Goal: Task Accomplishment & Management: Manage account settings

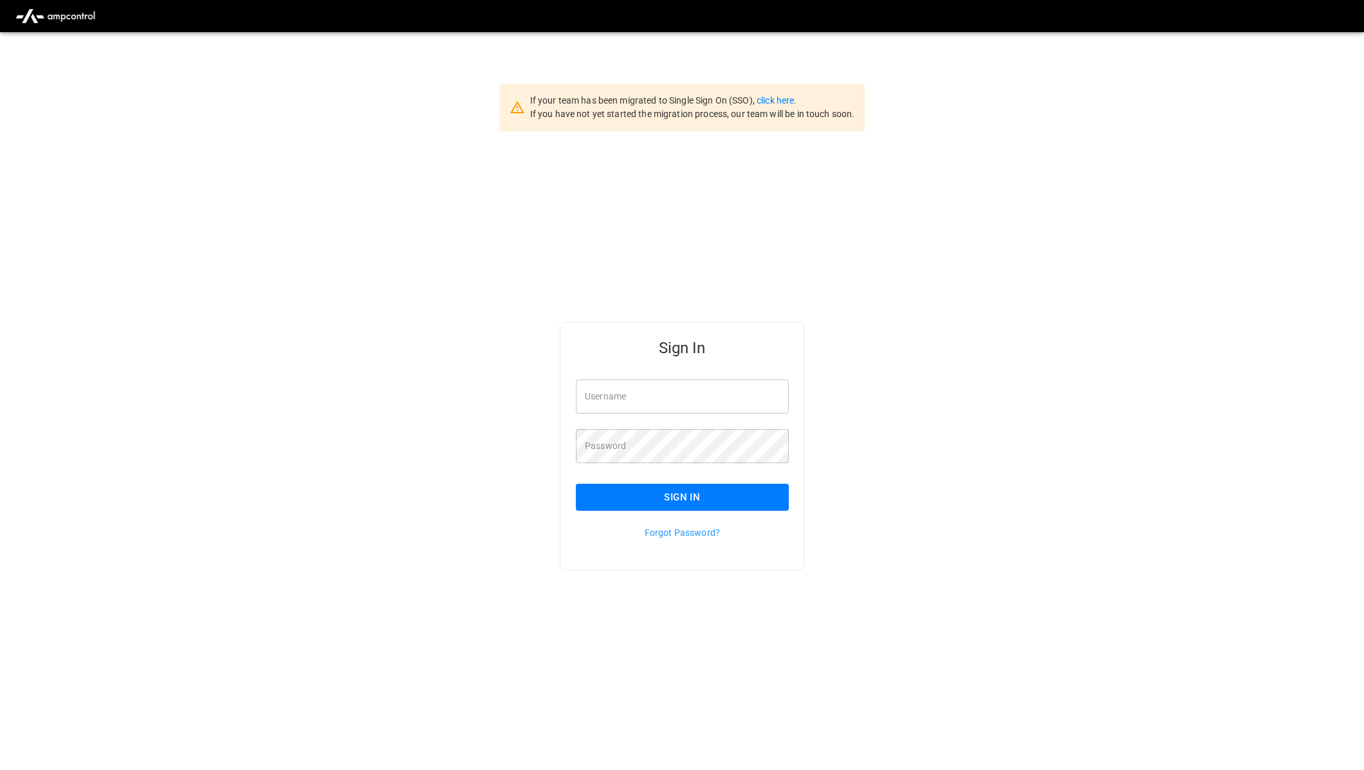
type input "**********"
click at [756, 494] on button "Sign In" at bounding box center [682, 497] width 213 height 27
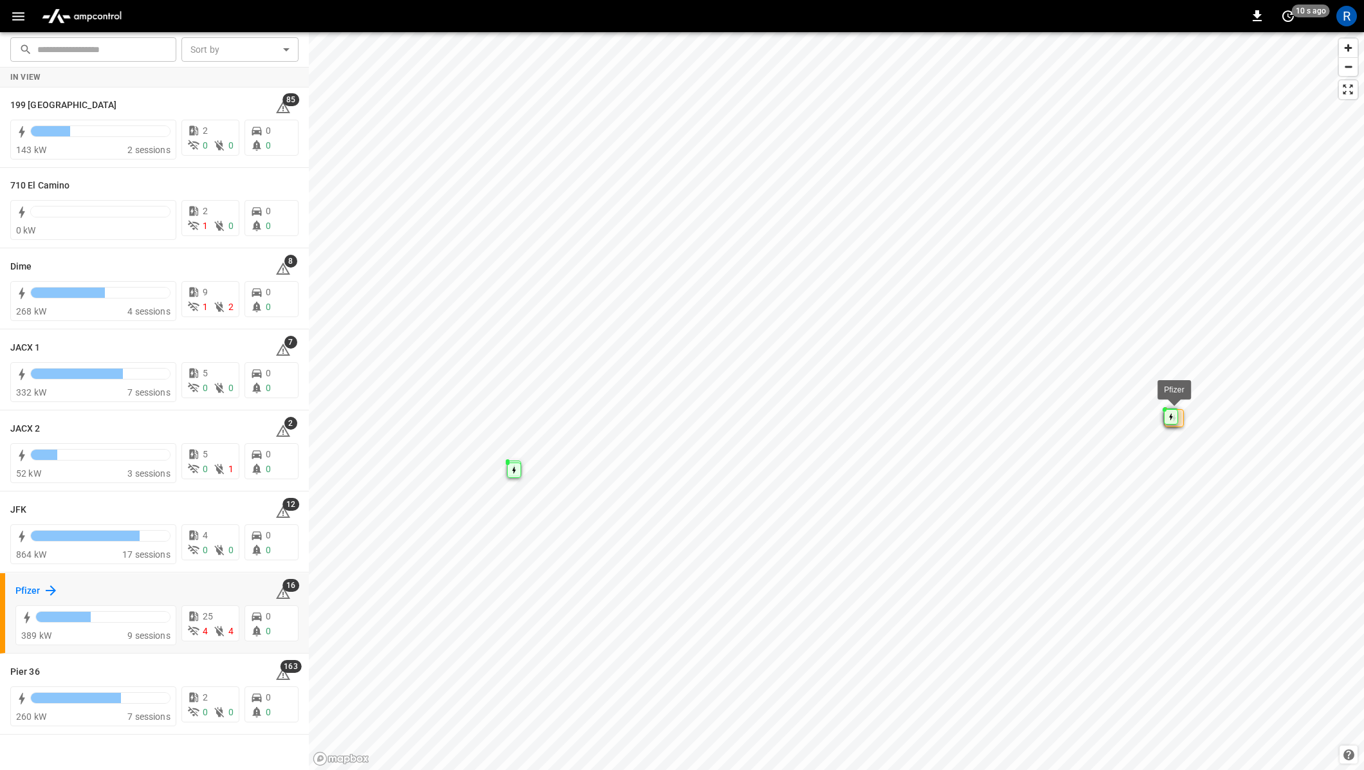
click at [36, 591] on h6 "Pfizer" at bounding box center [27, 591] width 25 height 14
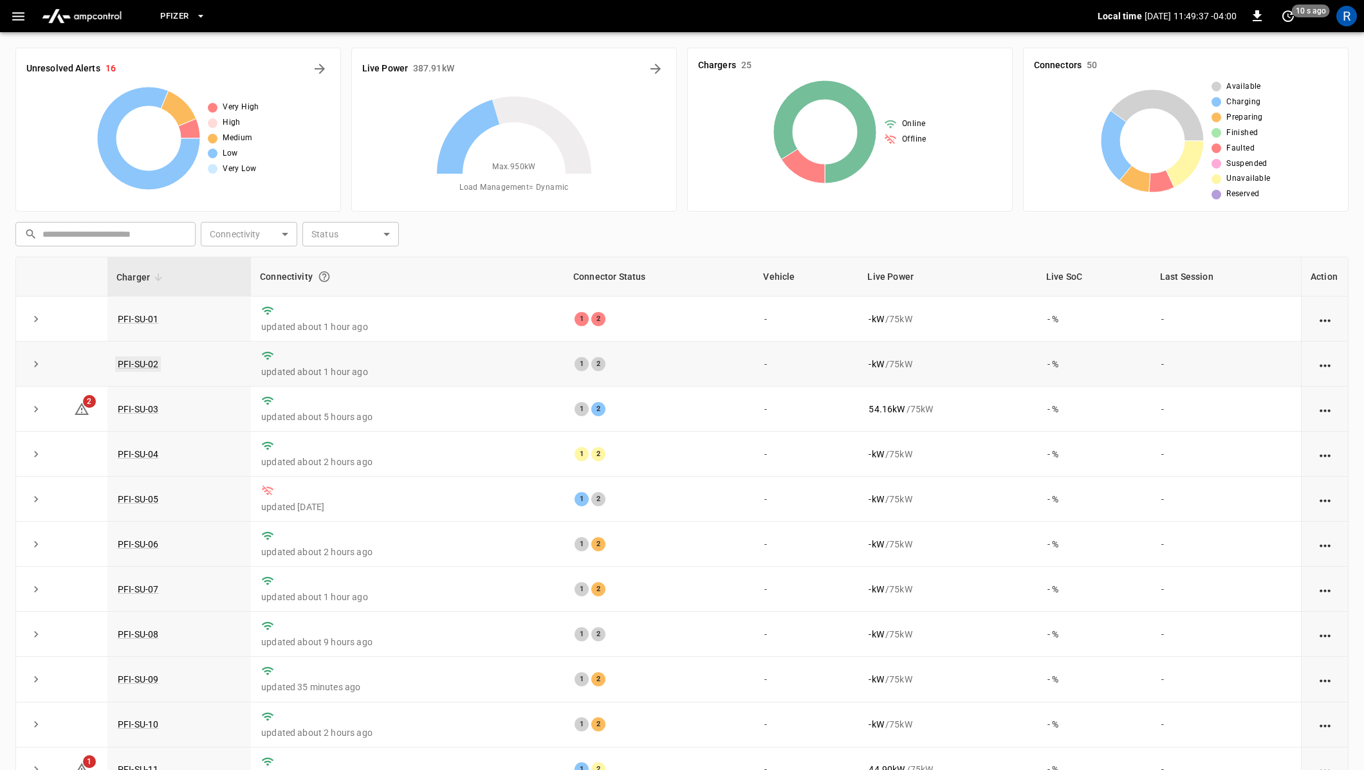
click at [147, 366] on link "PFI-SU-02" at bounding box center [138, 364] width 46 height 15
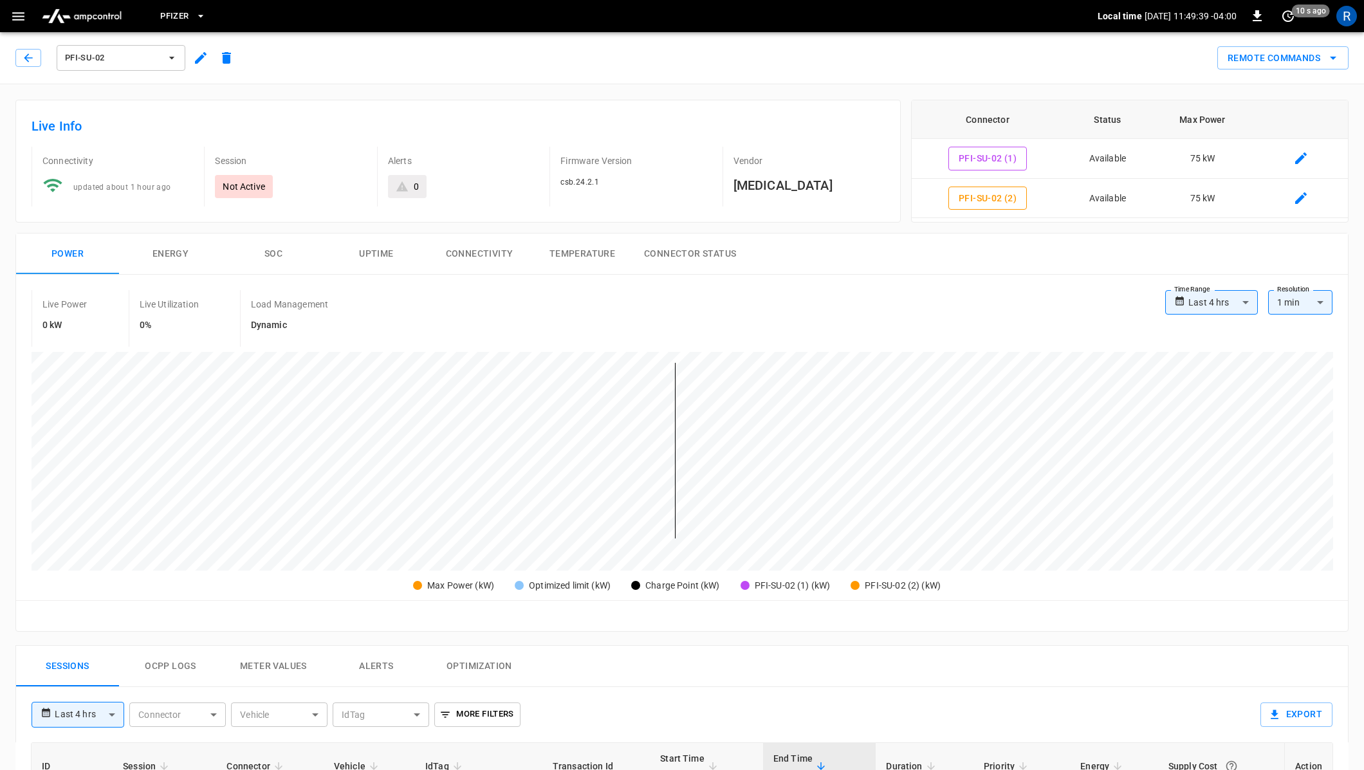
click at [199, 48] on button "button" at bounding box center [201, 57] width 26 height 23
click at [190, 57] on button "button" at bounding box center [201, 57] width 26 height 23
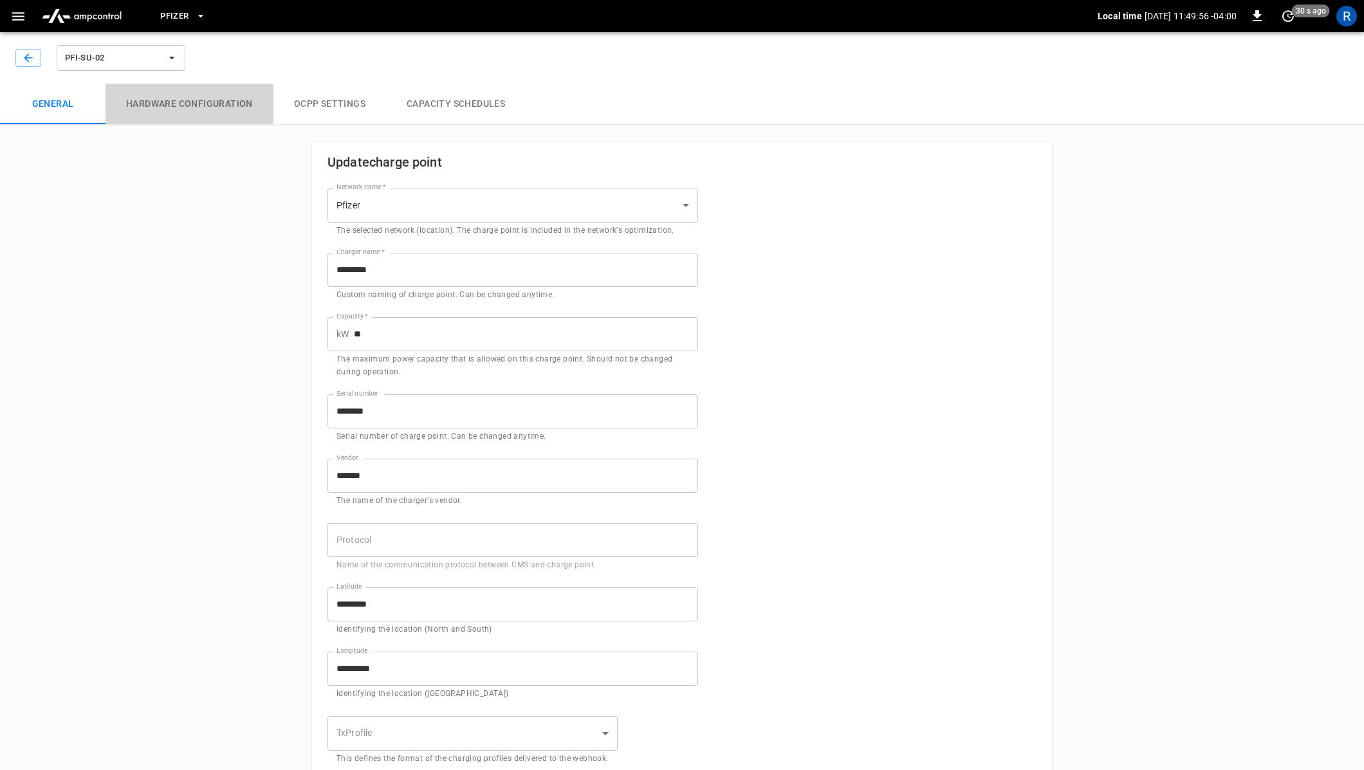
click at [198, 110] on button "Hardware configuration" at bounding box center [190, 104] width 168 height 41
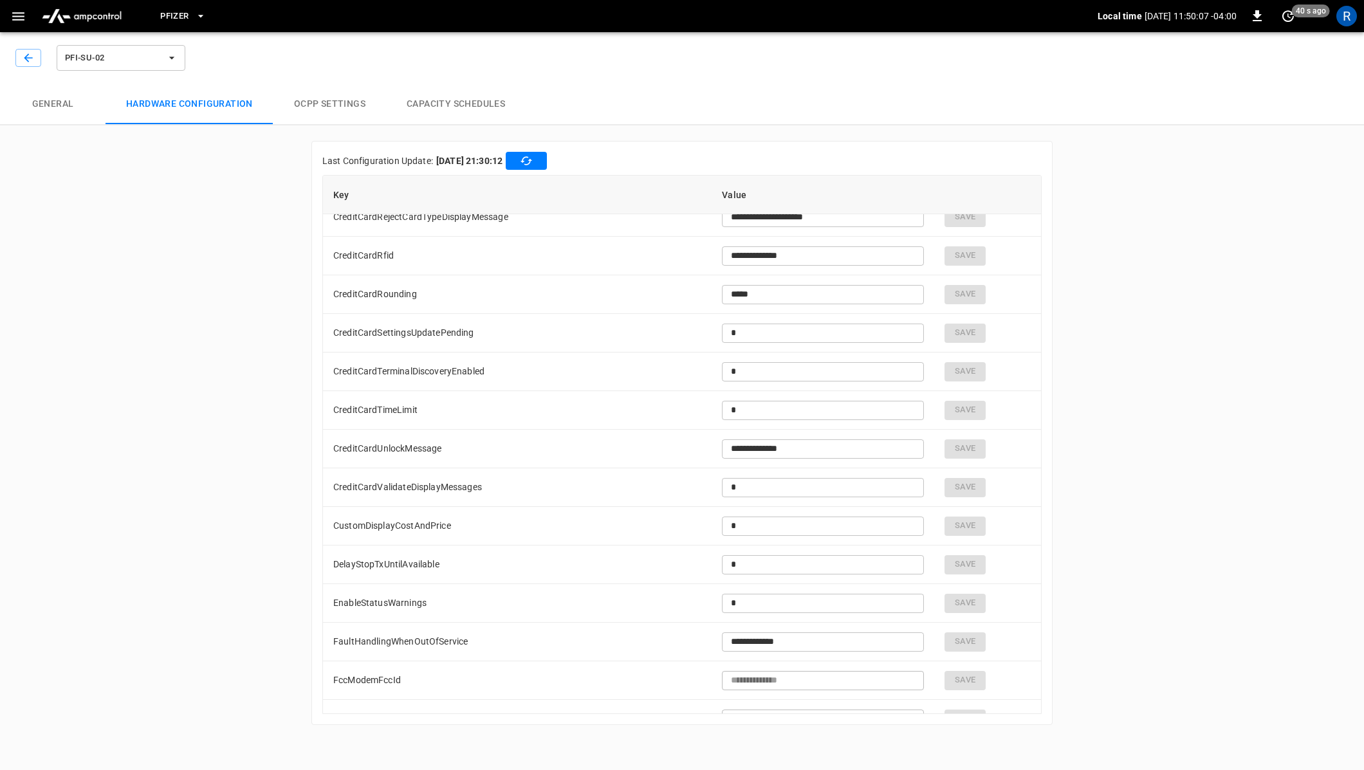
scroll to position [4196, 0]
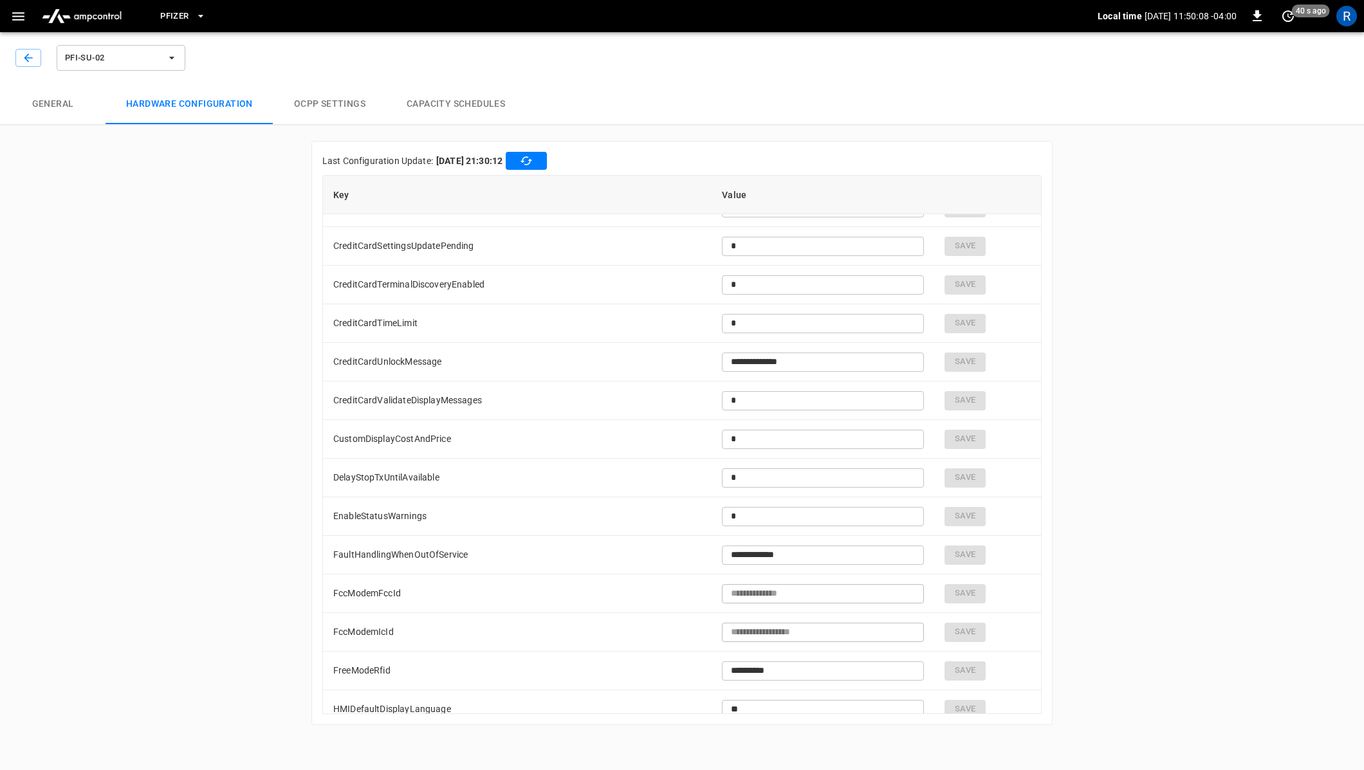
type input "**********"
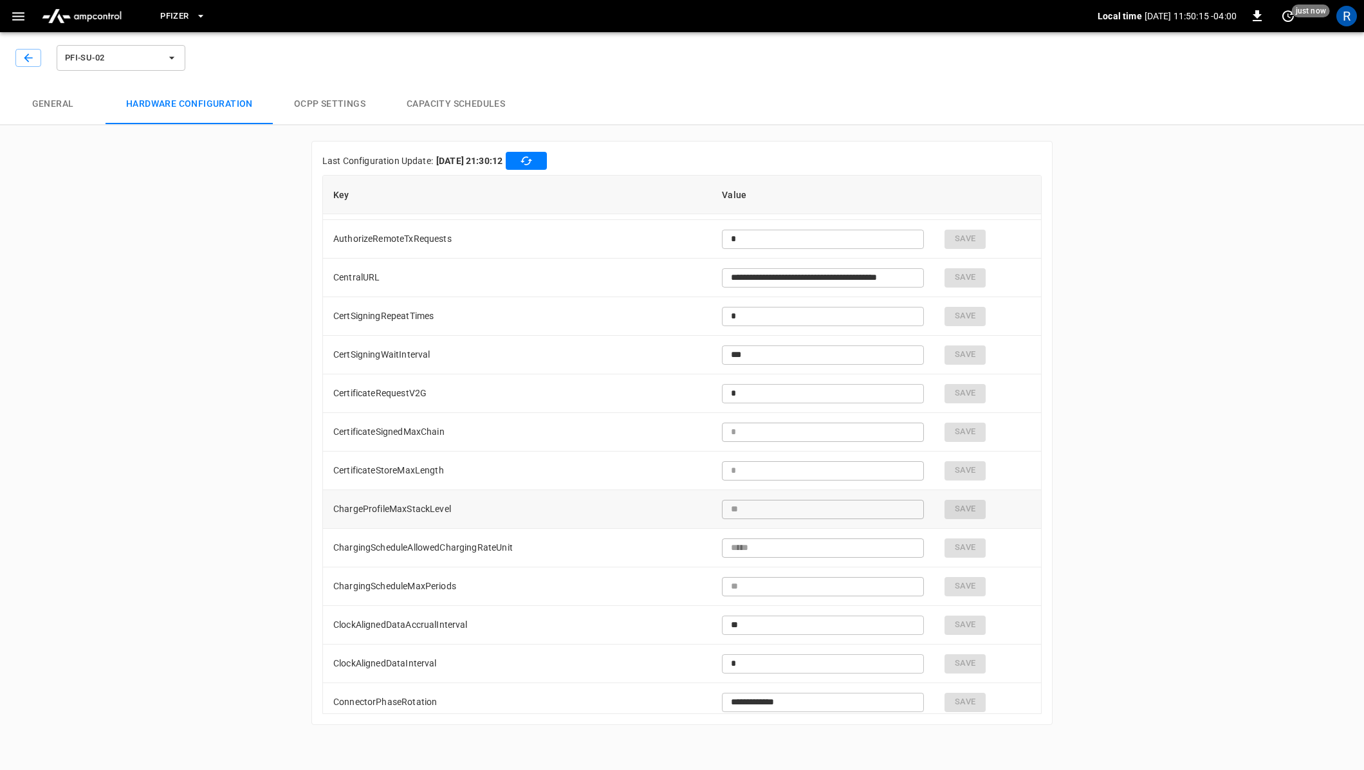
scroll to position [0, 0]
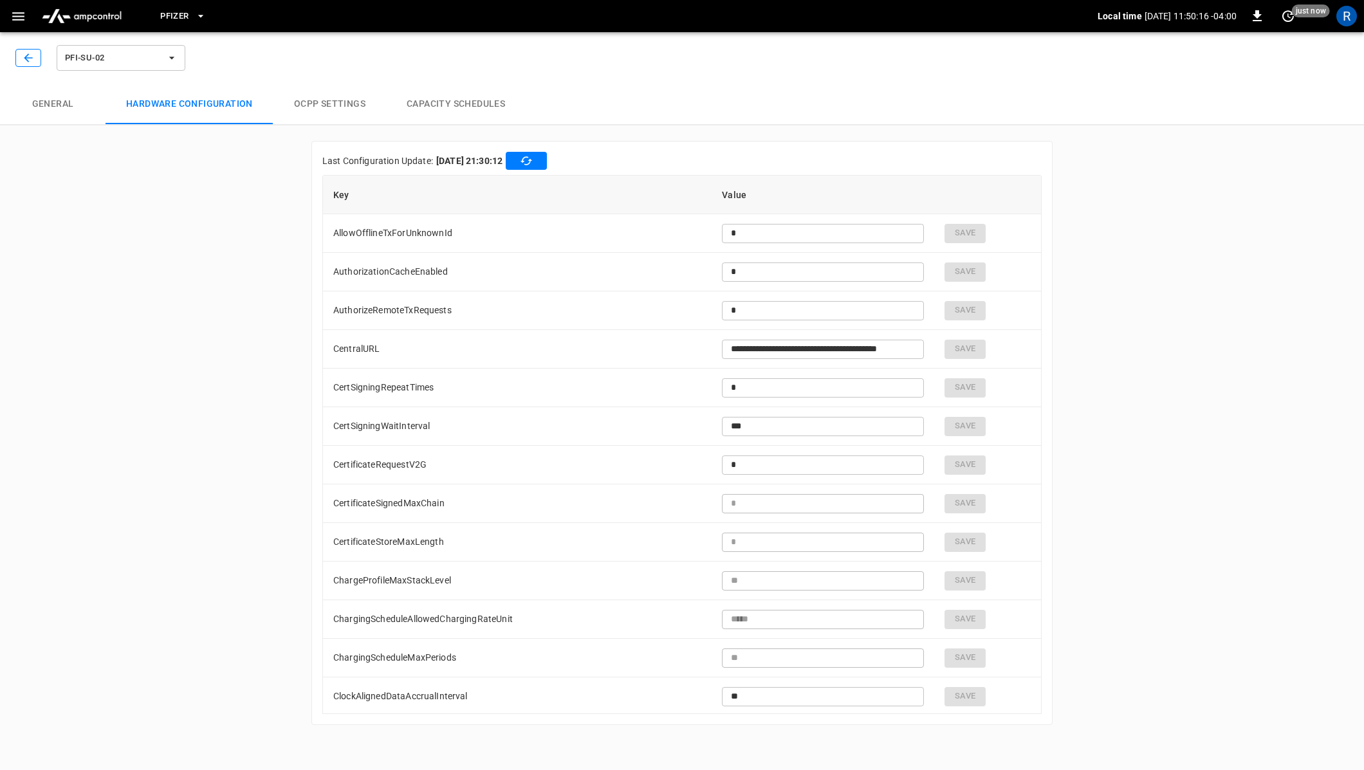
click at [28, 59] on icon "button" at bounding box center [28, 57] width 13 height 13
